Goal: Task Accomplishment & Management: Use online tool/utility

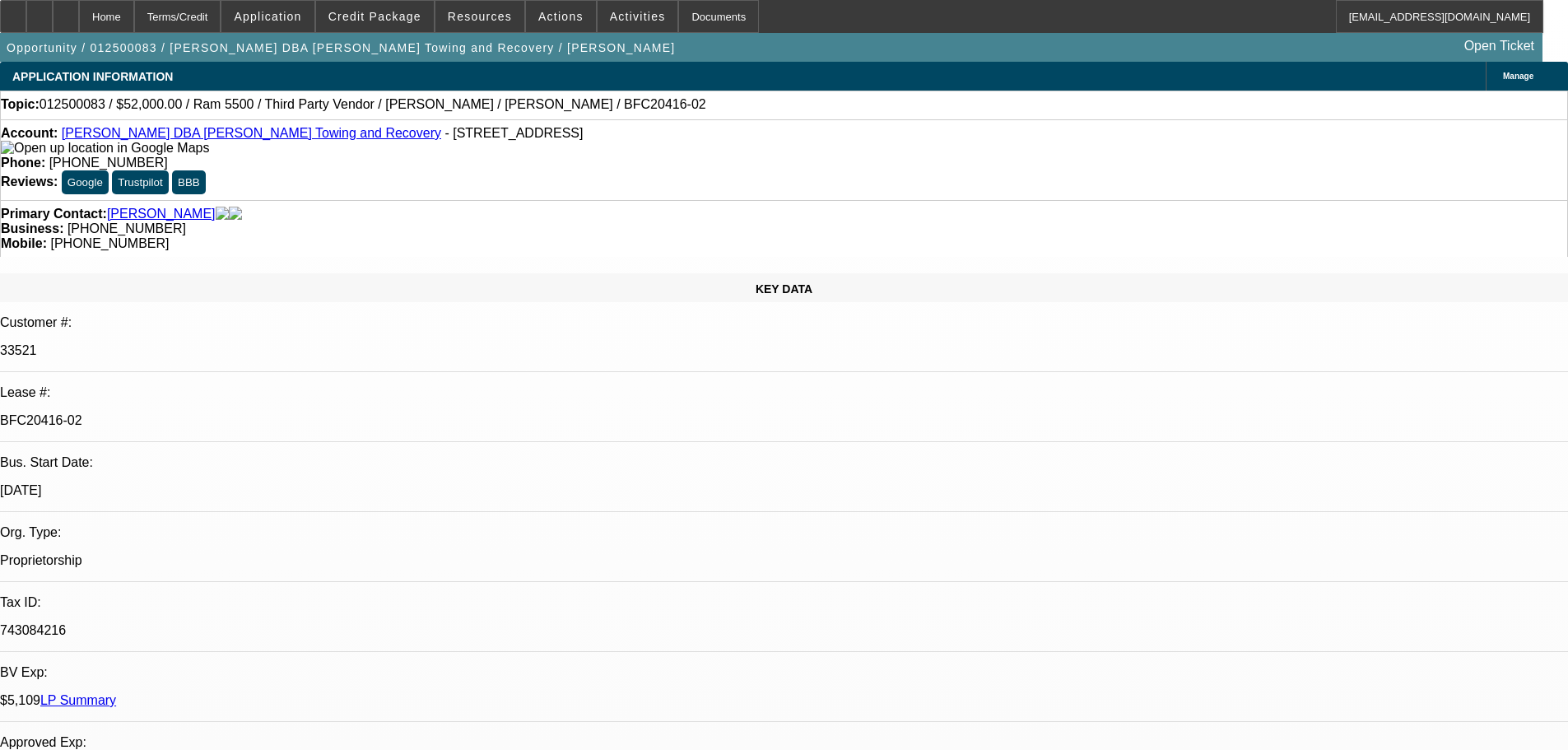
select select "0"
select select "3"
select select "0.1"
select select "4"
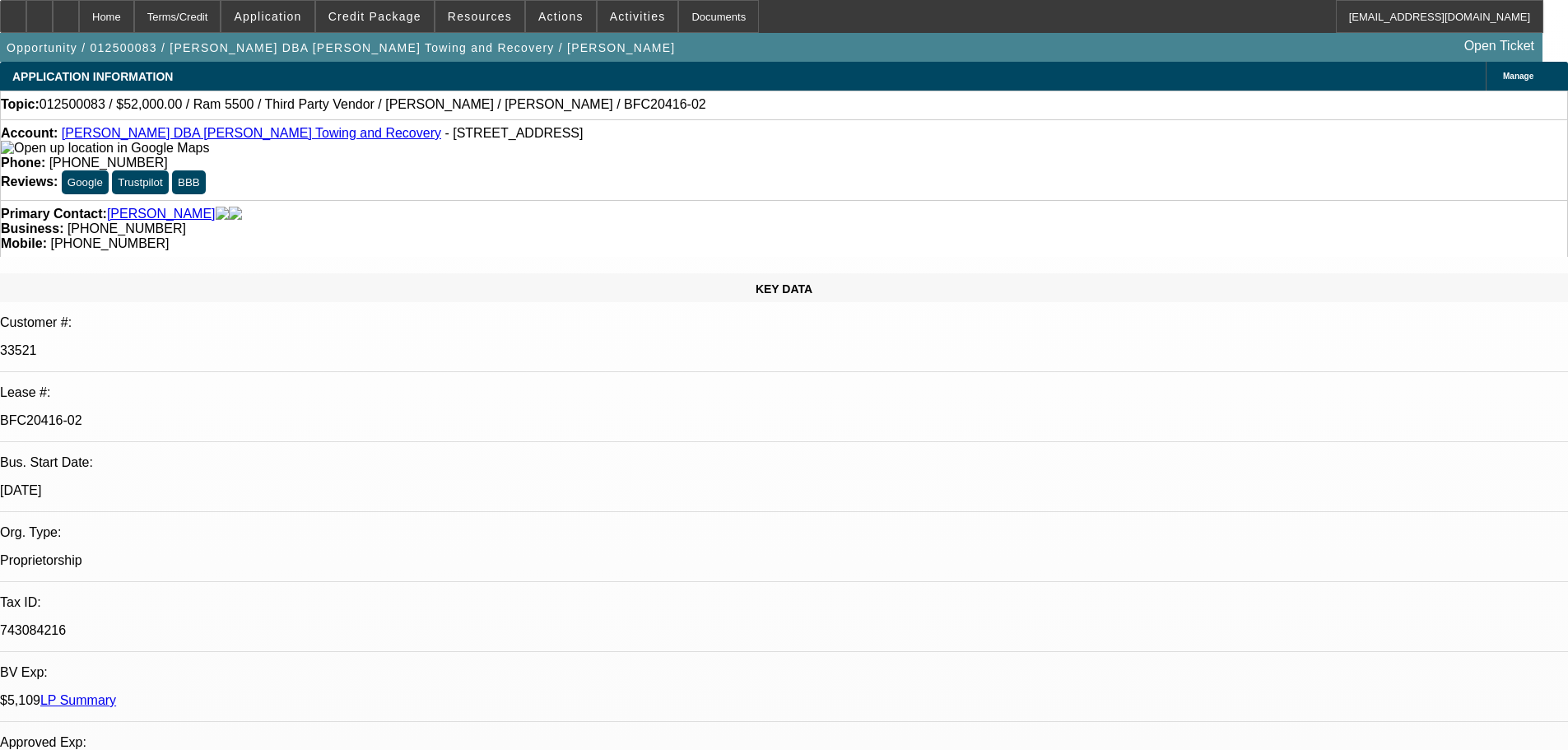
select select "0"
select select "3"
select select "0.1"
select select "4"
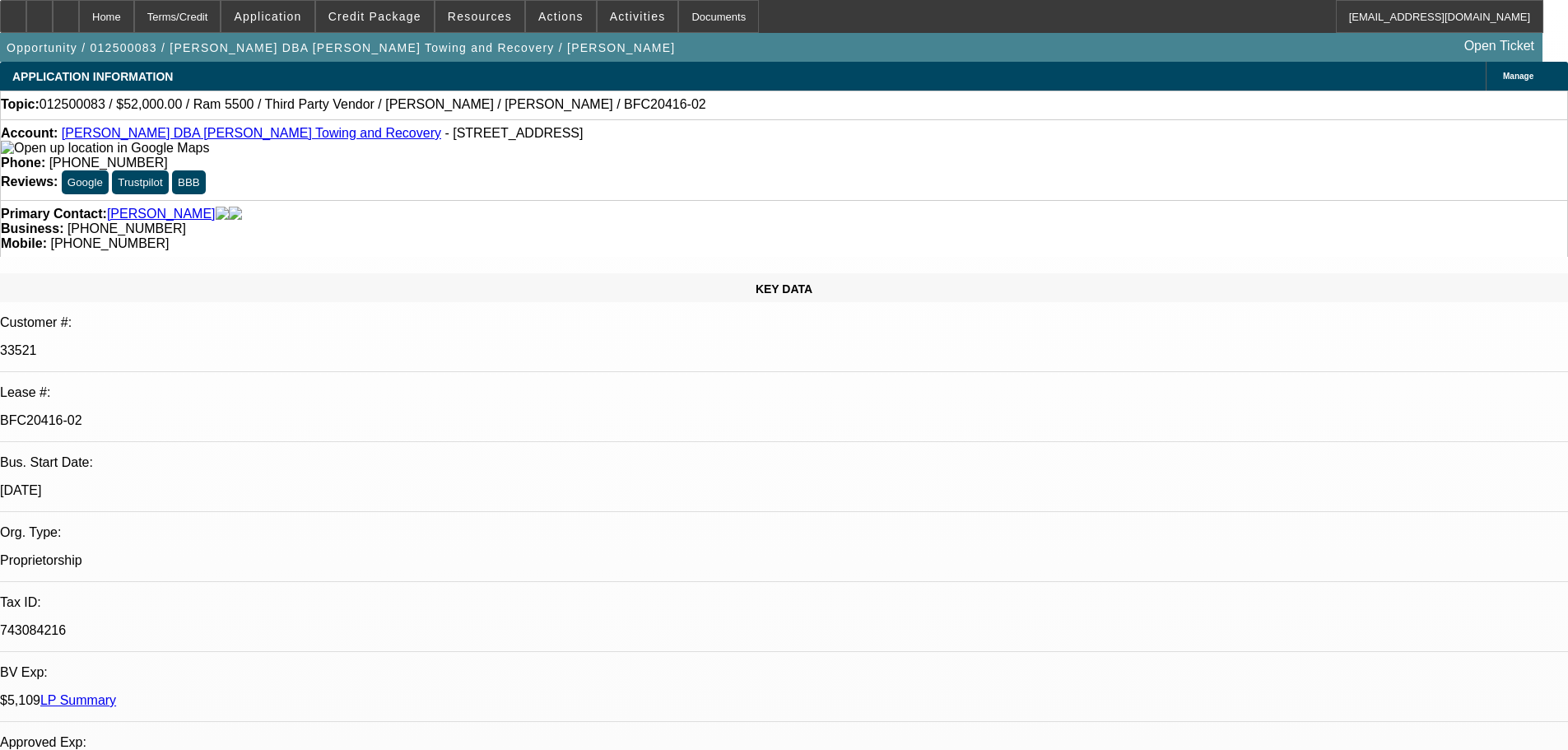
select select "0"
select select "3"
select select "0.1"
select select "4"
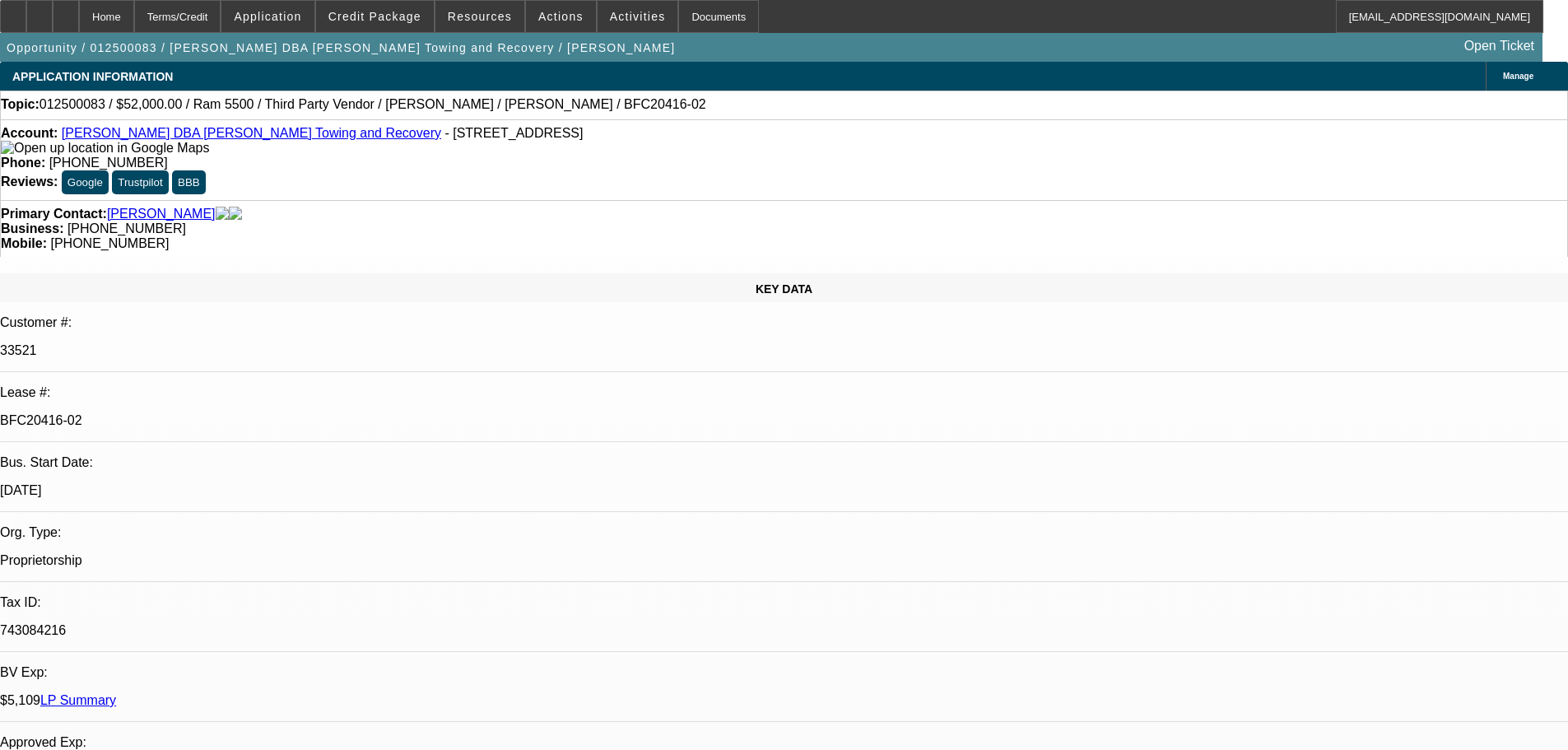
select select "0"
select select "3"
select select "0.1"
select select "4"
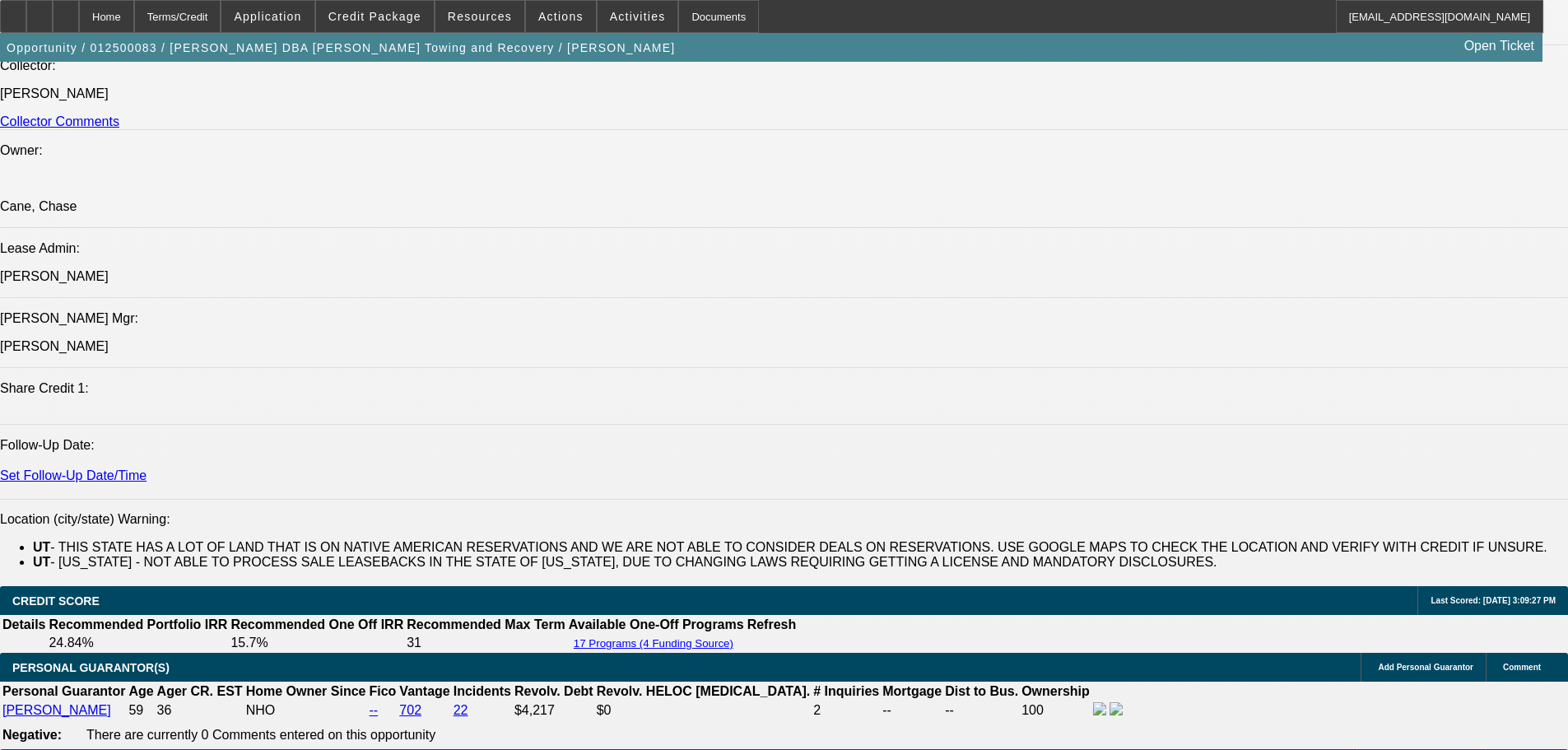
scroll to position [2223, 0]
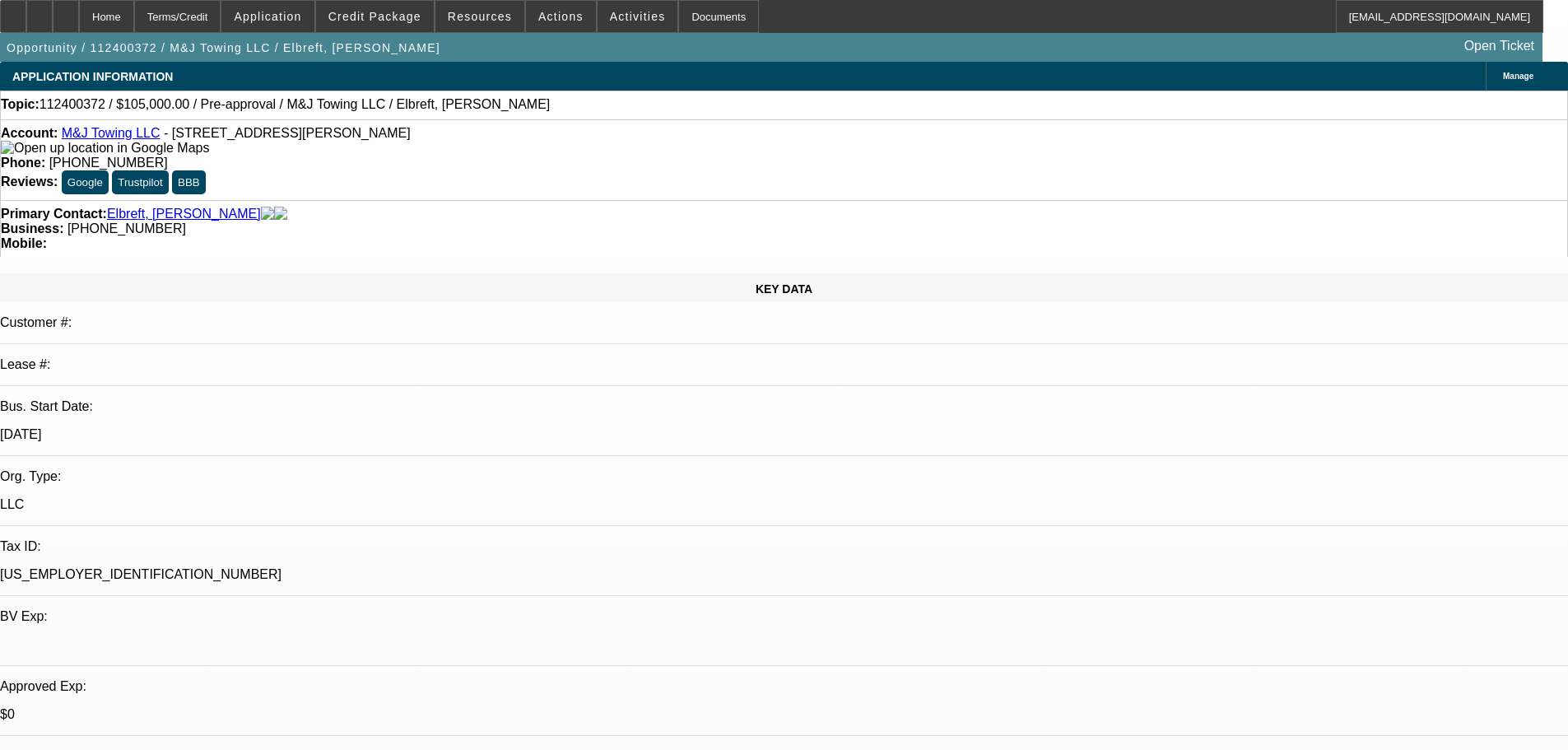
select select "0"
select select "2"
select select "0.1"
select select "4"
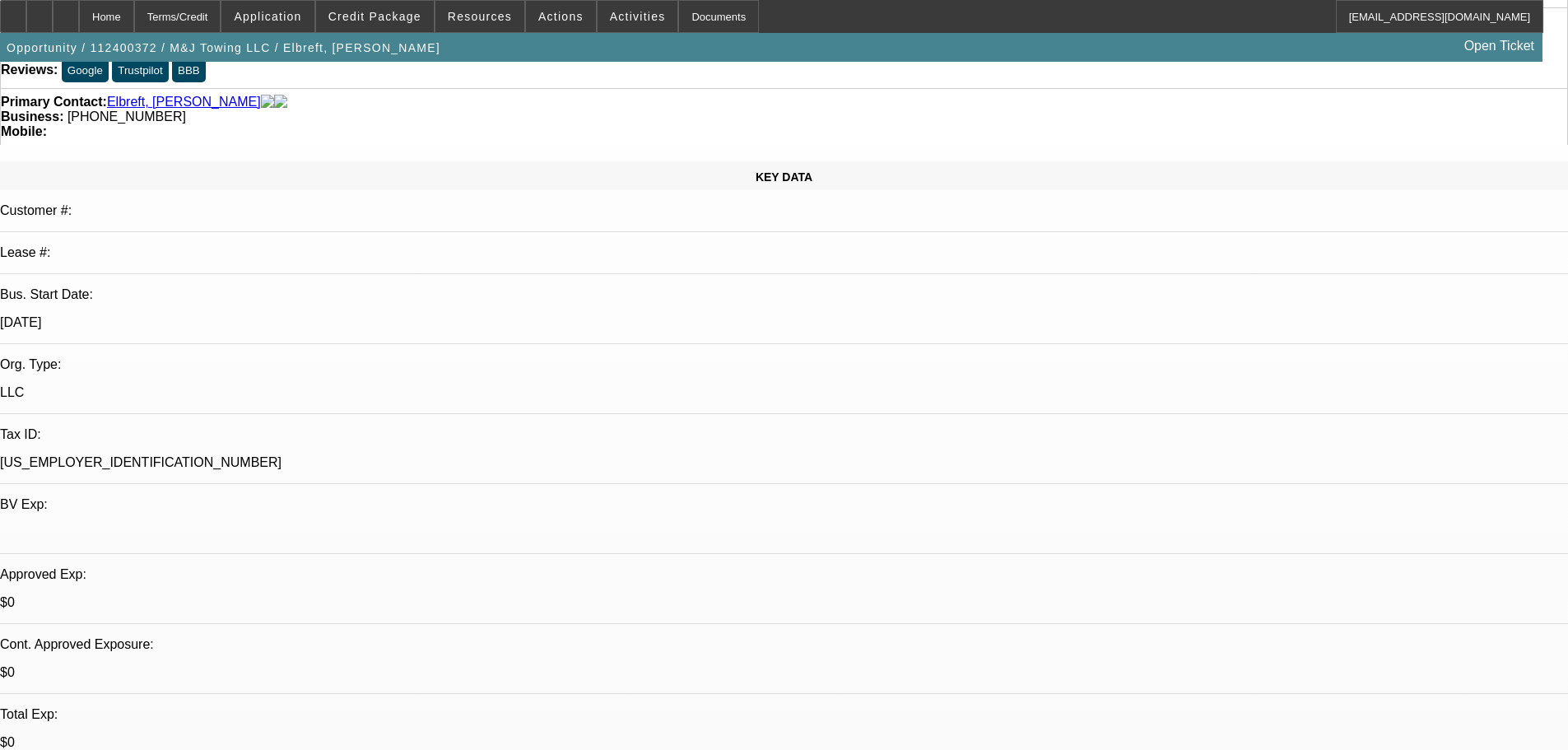
scroll to position [82, 0]
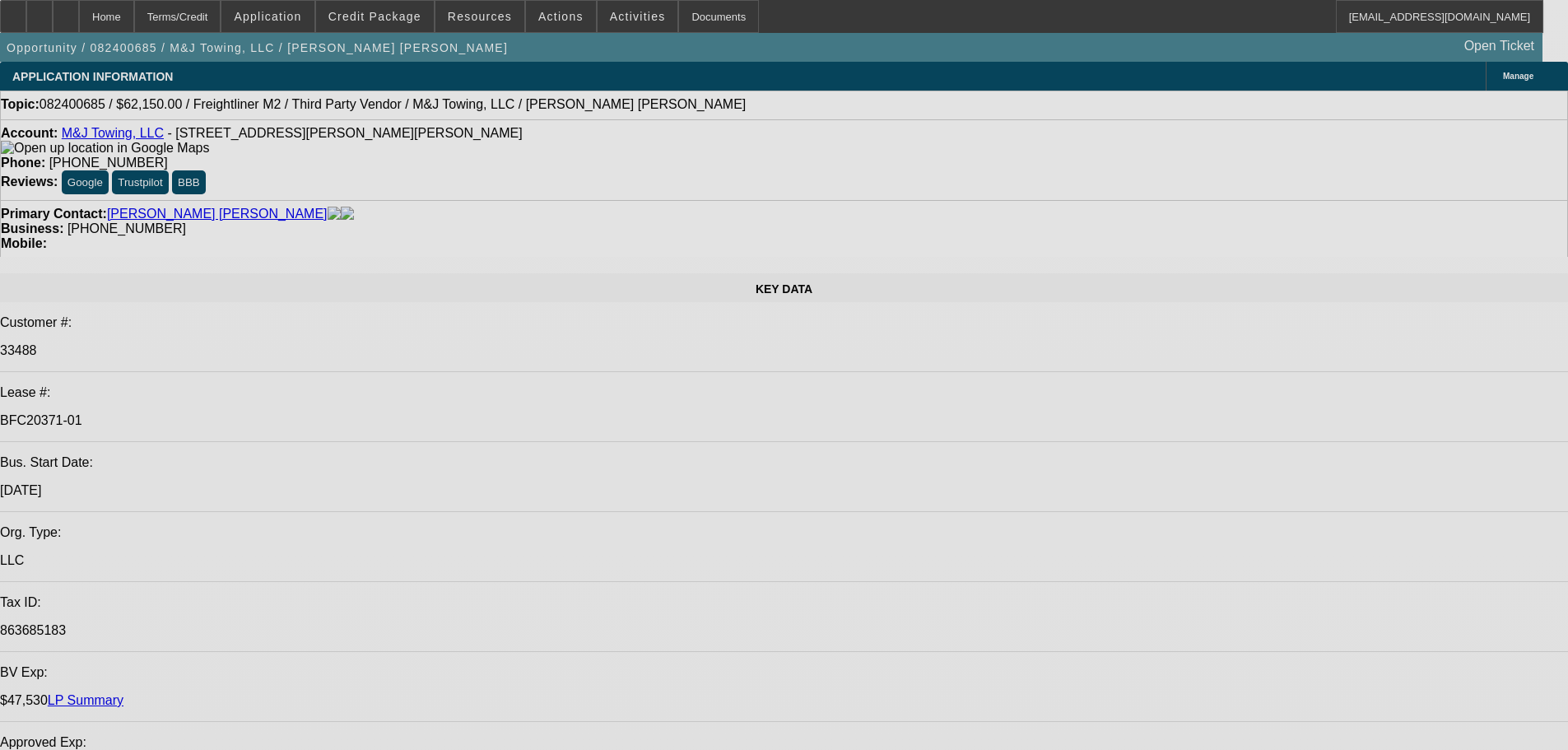
select select "0"
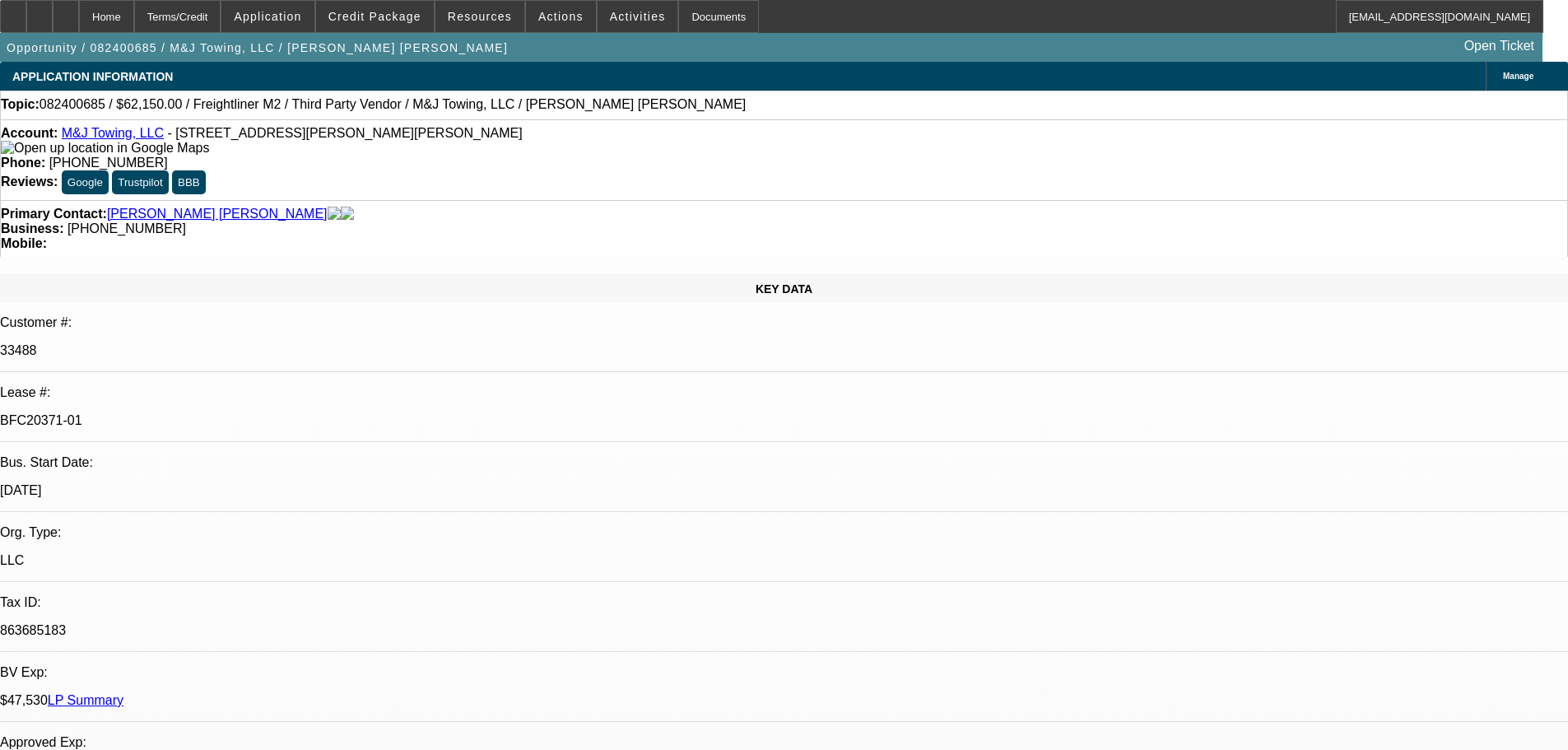
select select "2"
select select "0"
select select "6"
select select "0"
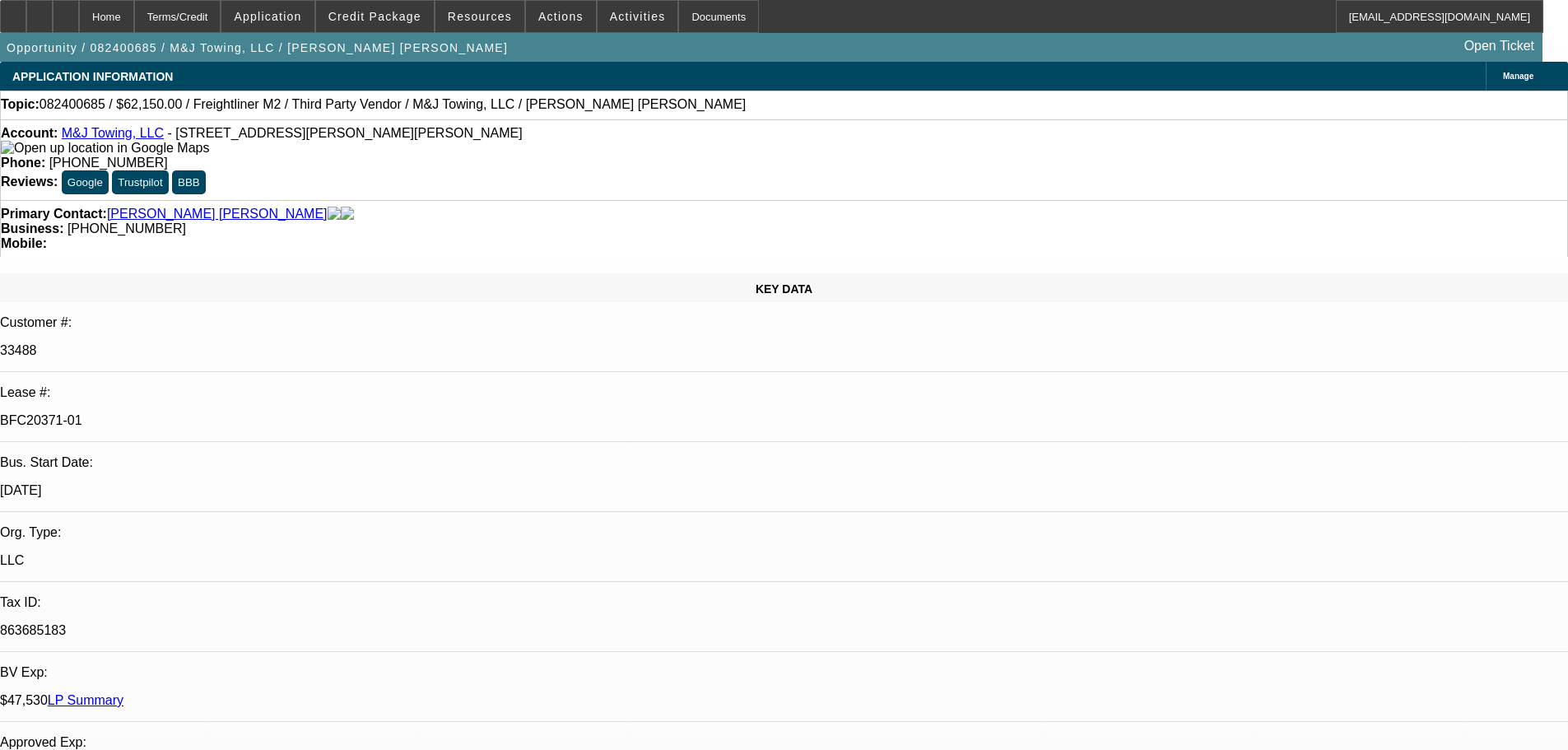
select select "2"
select select "0"
select select "6"
select select "0"
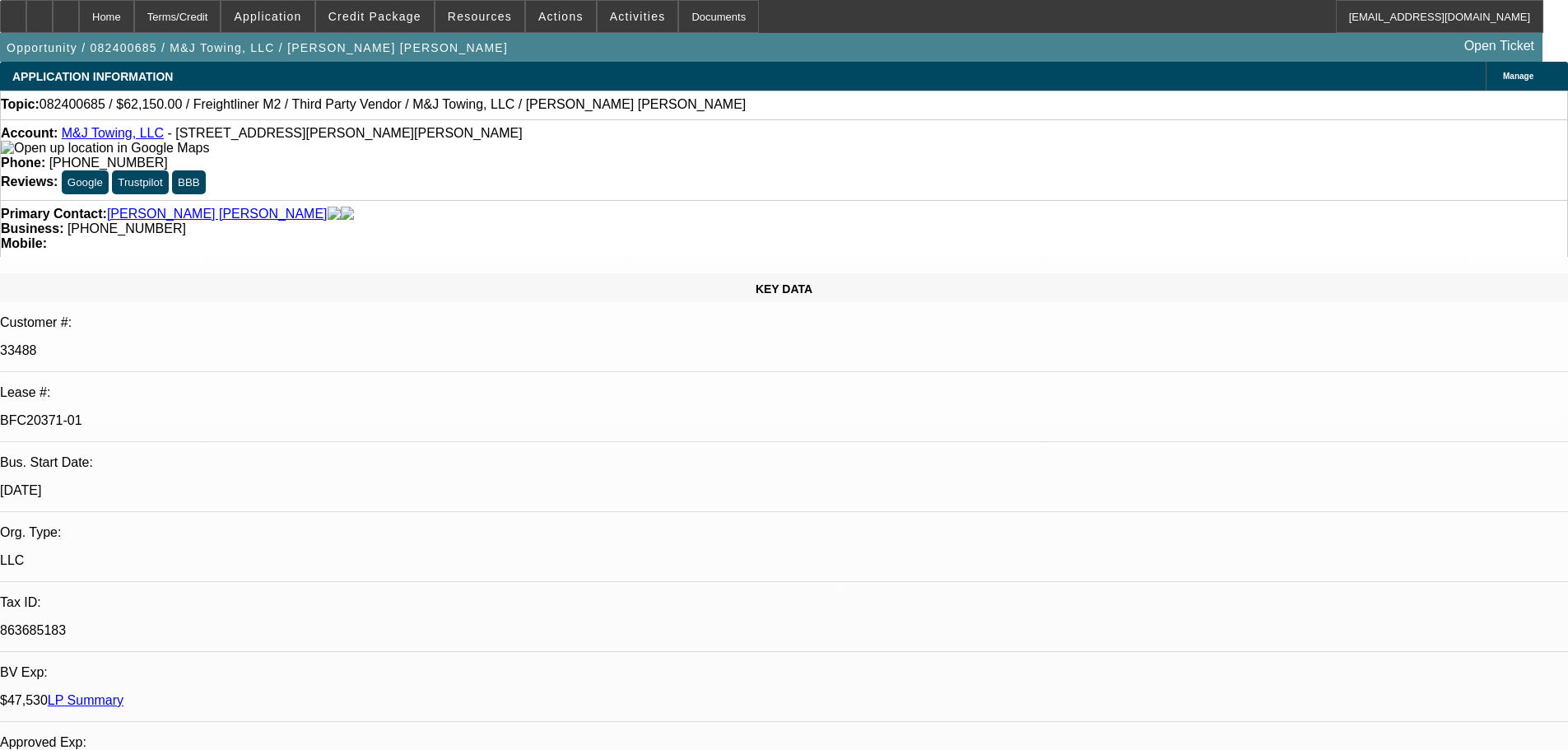
select select "2"
select select "0"
select select "6"
select select "0"
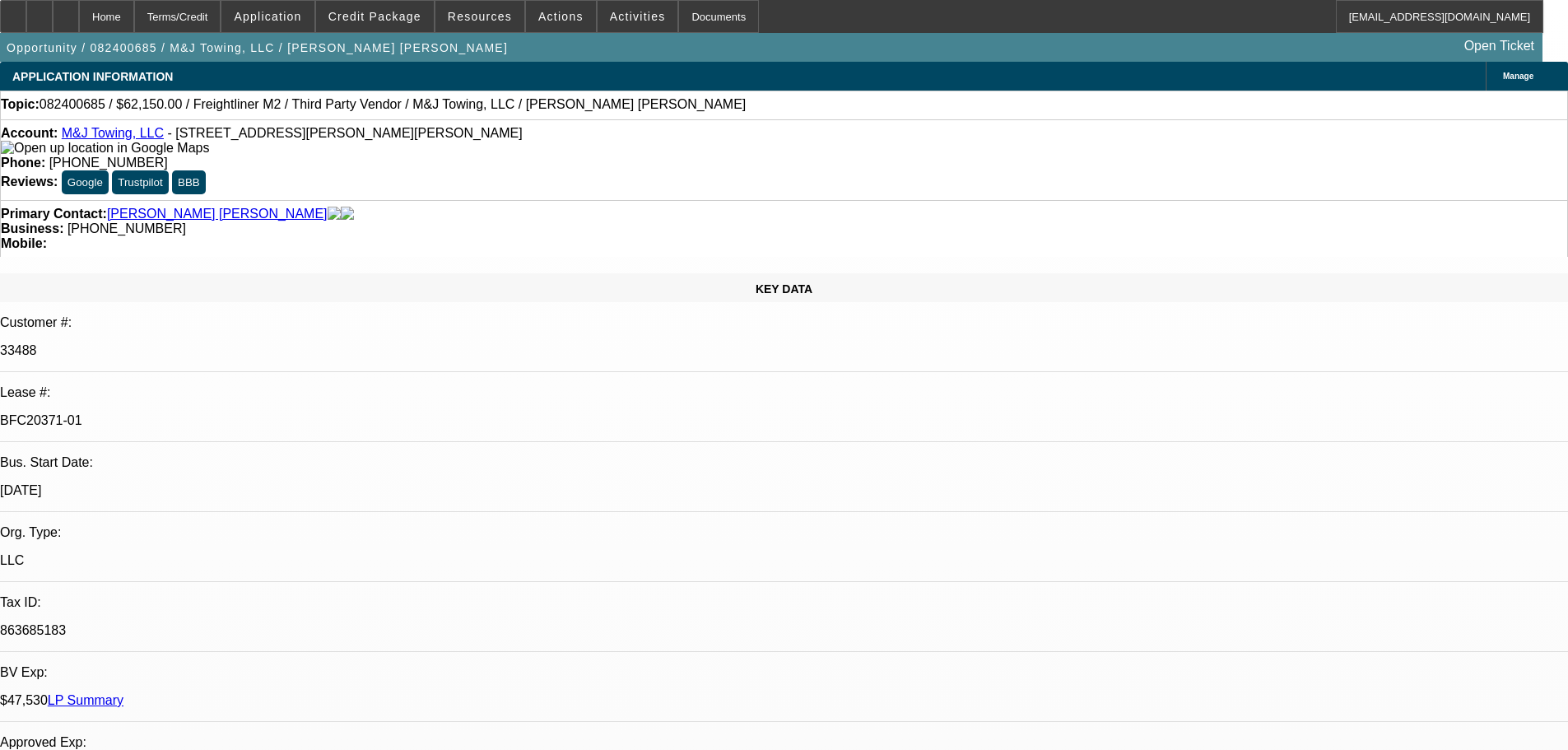
select select "2"
select select "0"
select select "6"
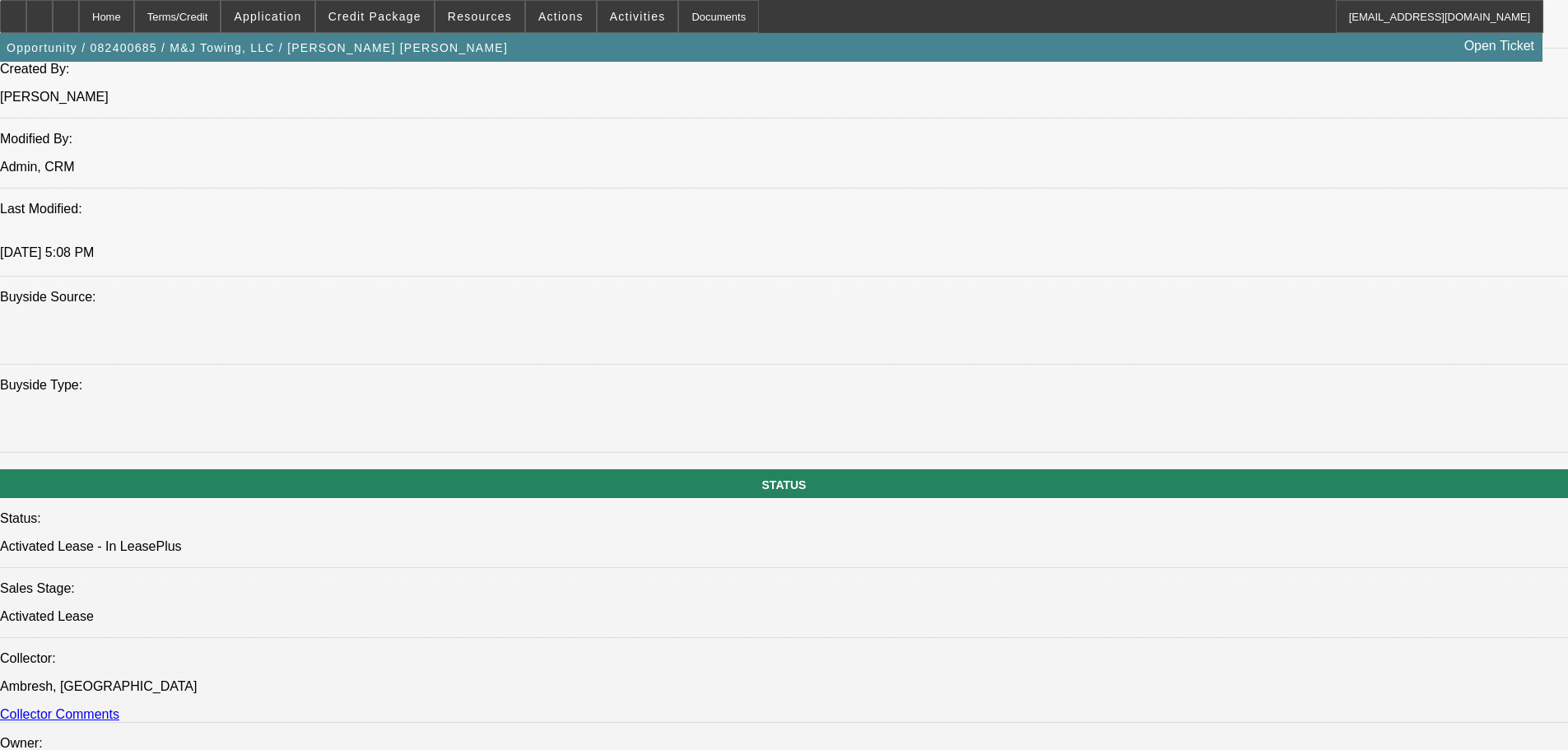
scroll to position [1410, 0]
